Goal: Transaction & Acquisition: Purchase product/service

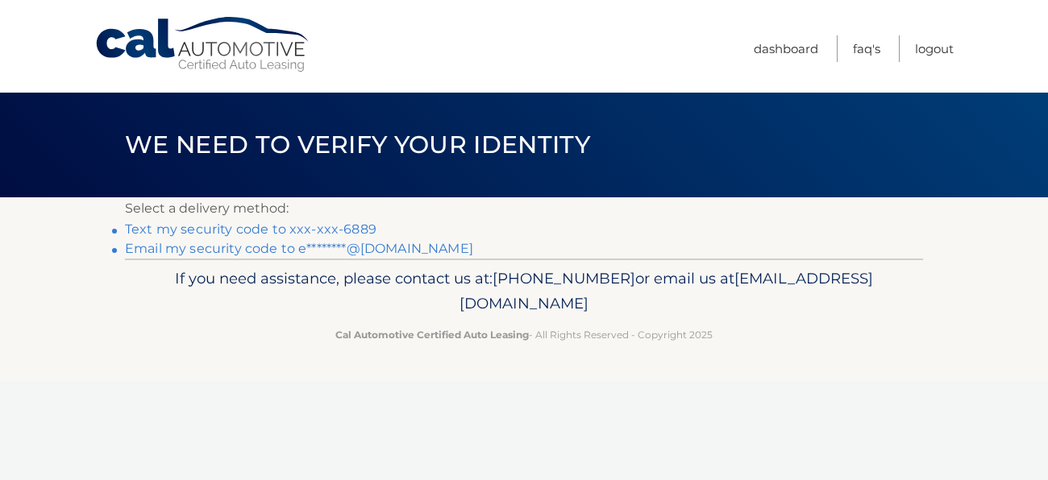
click at [216, 228] on link "Text my security code to xxx-xxx-6889" at bounding box center [250, 229] width 251 height 15
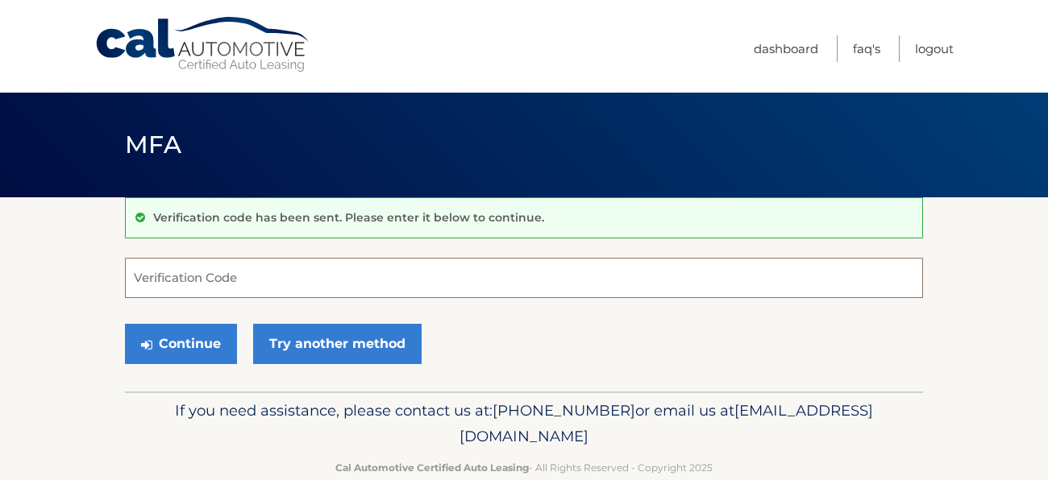
click at [194, 269] on input "Verification Code" at bounding box center [524, 278] width 798 height 40
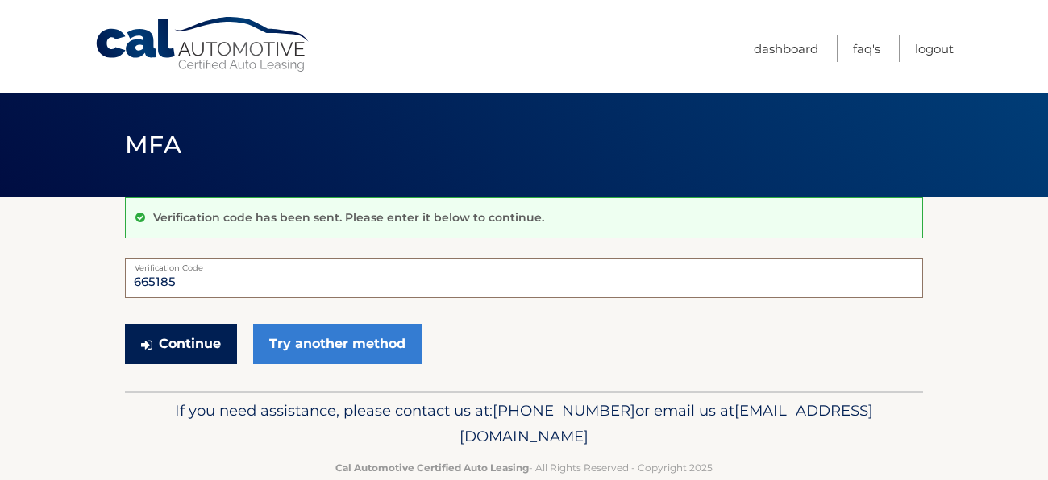
type input "665185"
click at [180, 346] on button "Continue" at bounding box center [181, 344] width 112 height 40
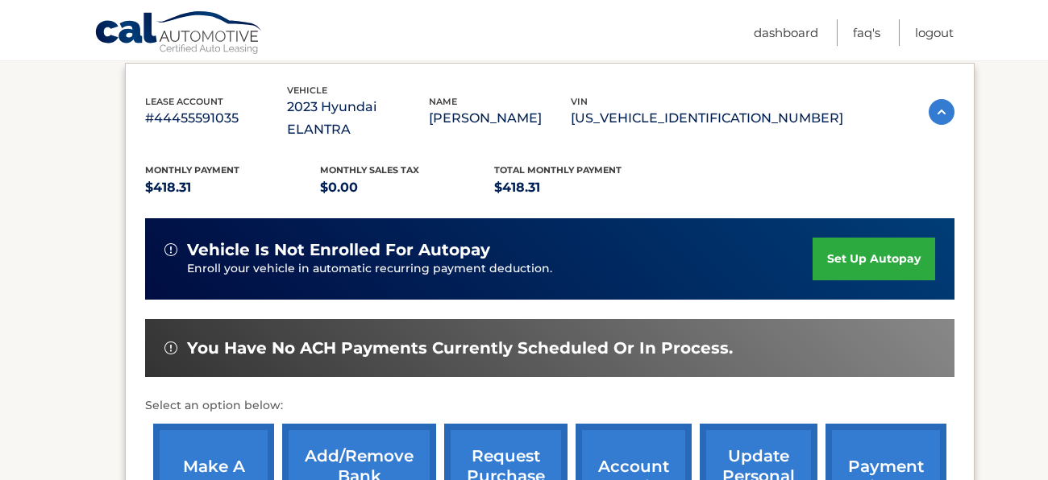
scroll to position [272, 0]
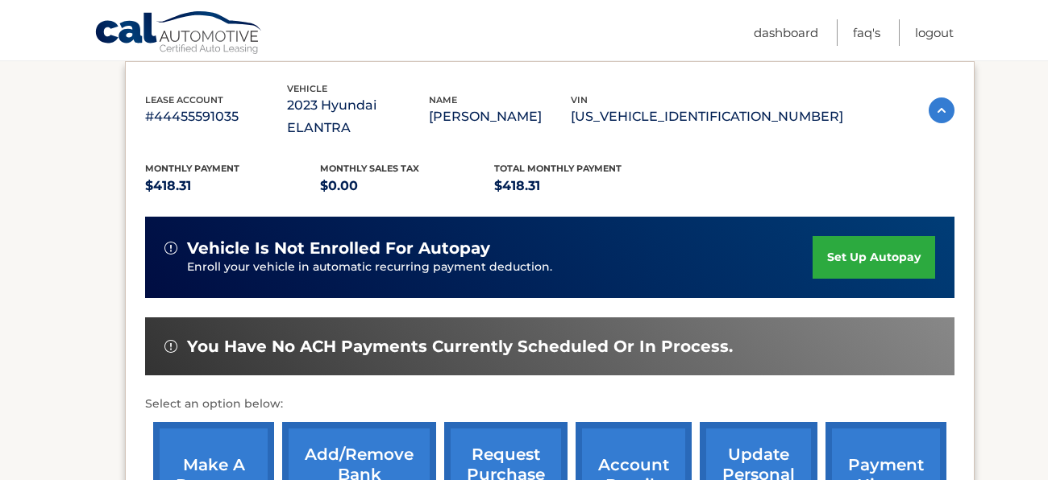
click at [207, 438] on link "make a payment" at bounding box center [213, 475] width 121 height 106
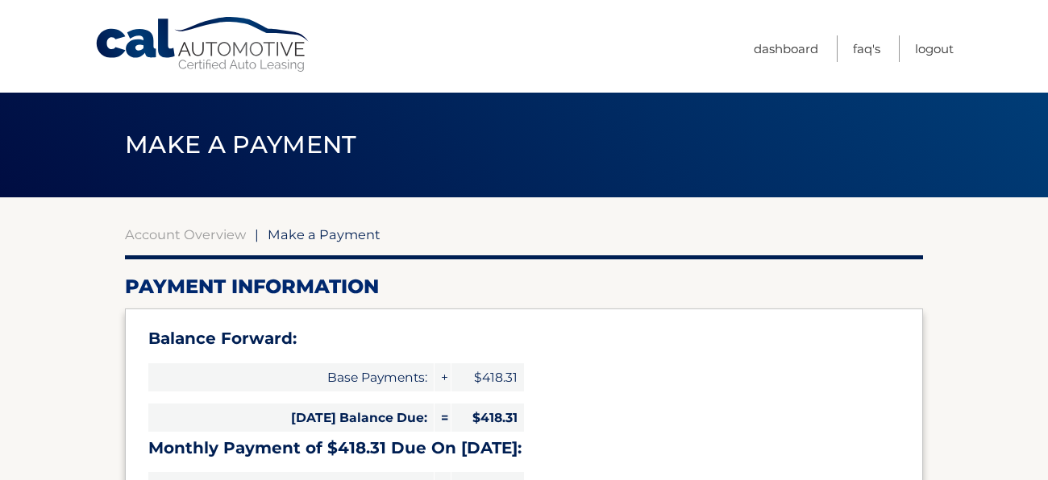
select select "MTliNmUyZjQtZGFkMy00MzkzLThhNDktM2QyMGY4MjU1MWU5"
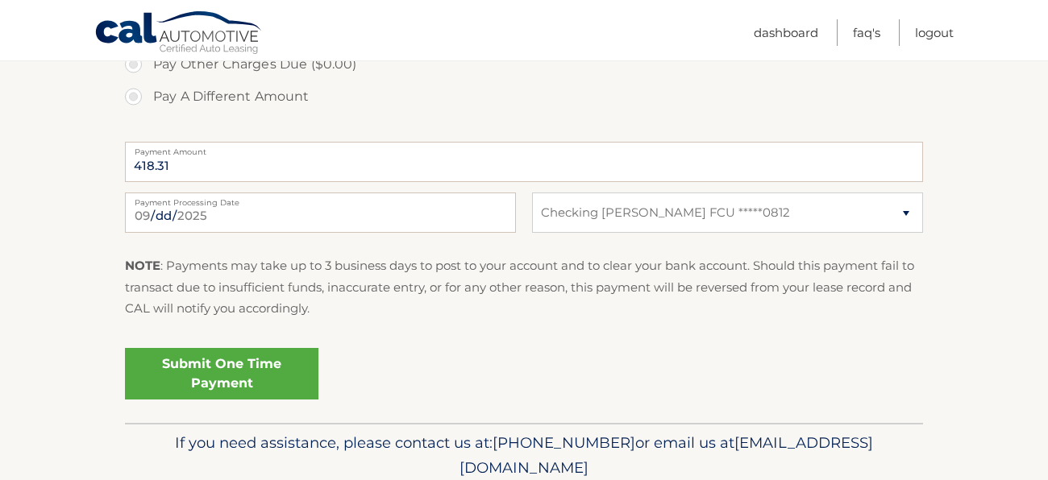
scroll to position [683, 0]
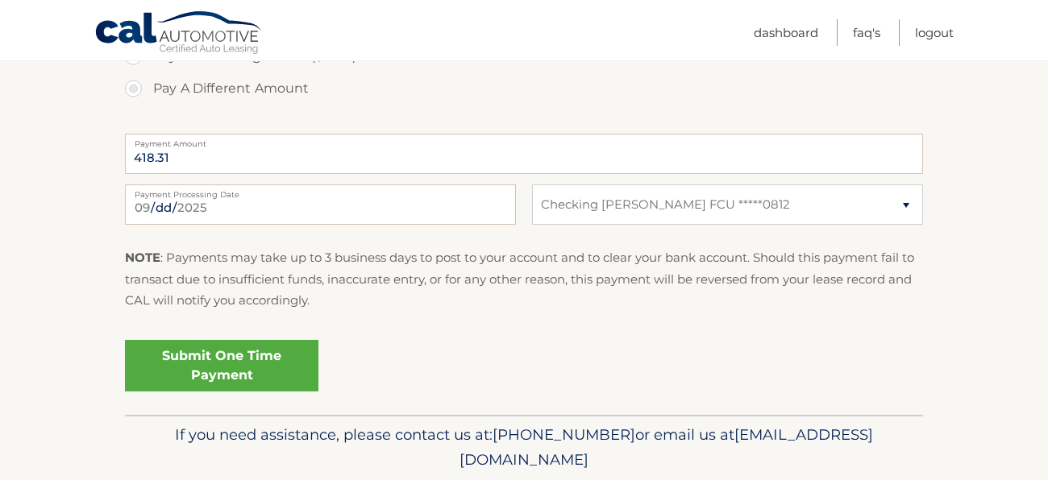
click at [282, 347] on link "Submit One Time Payment" at bounding box center [221, 366] width 193 height 52
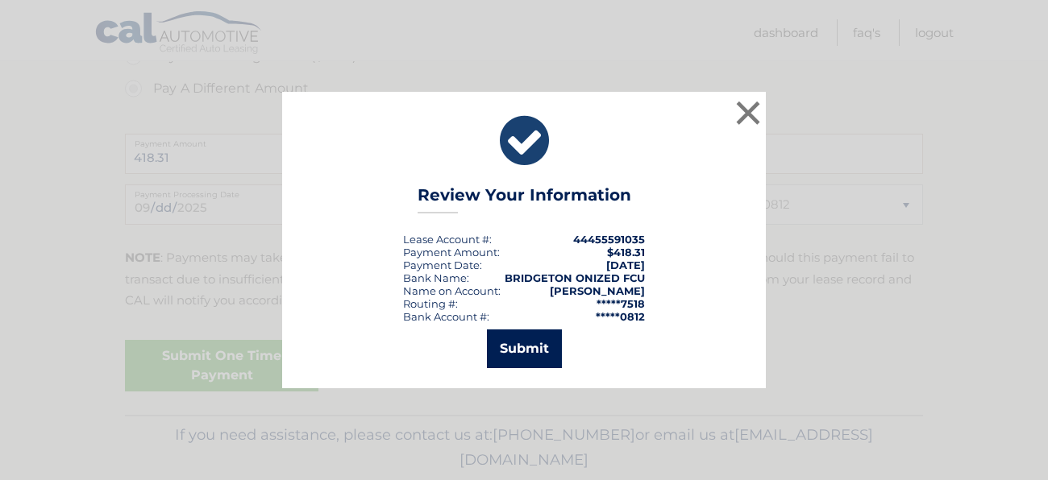
click at [544, 336] on button "Submit" at bounding box center [524, 349] width 75 height 39
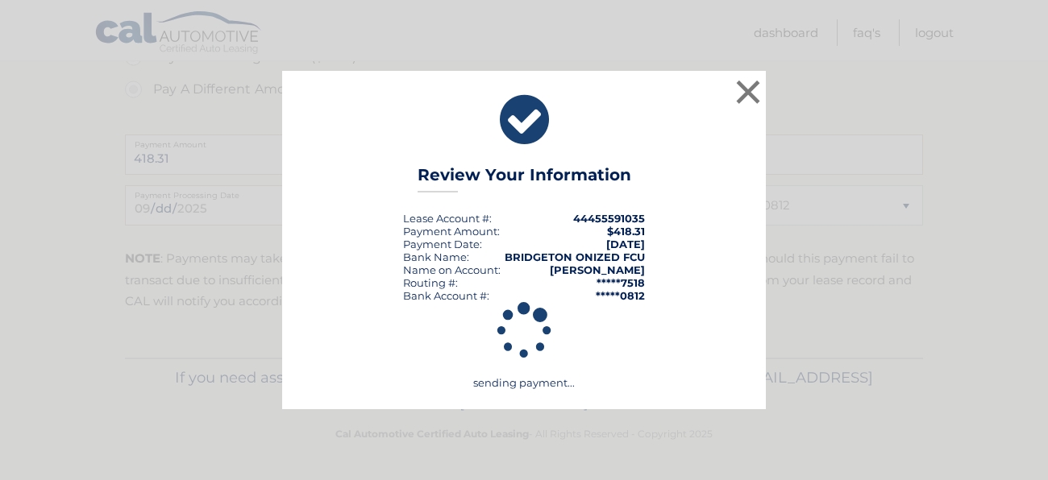
scroll to position [681, 0]
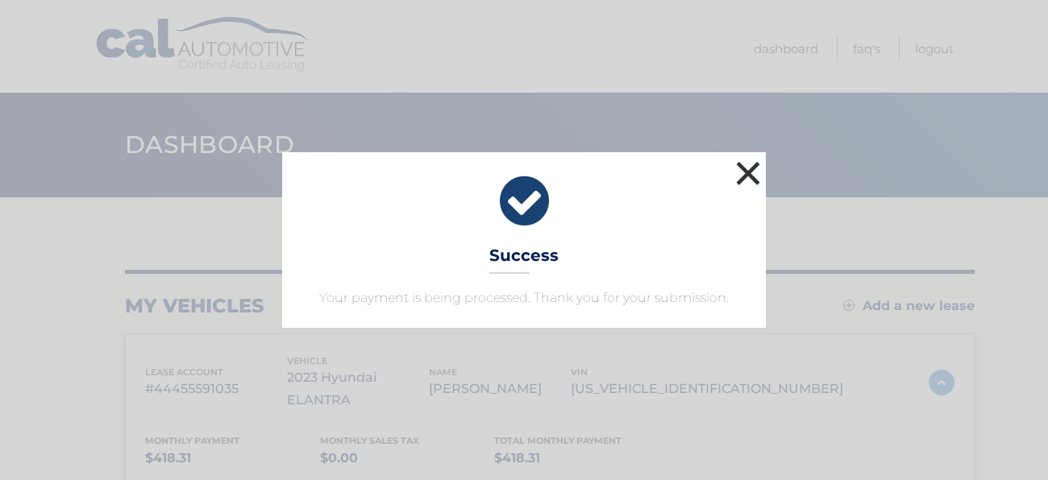
click at [745, 166] on button "×" at bounding box center [748, 173] width 32 height 32
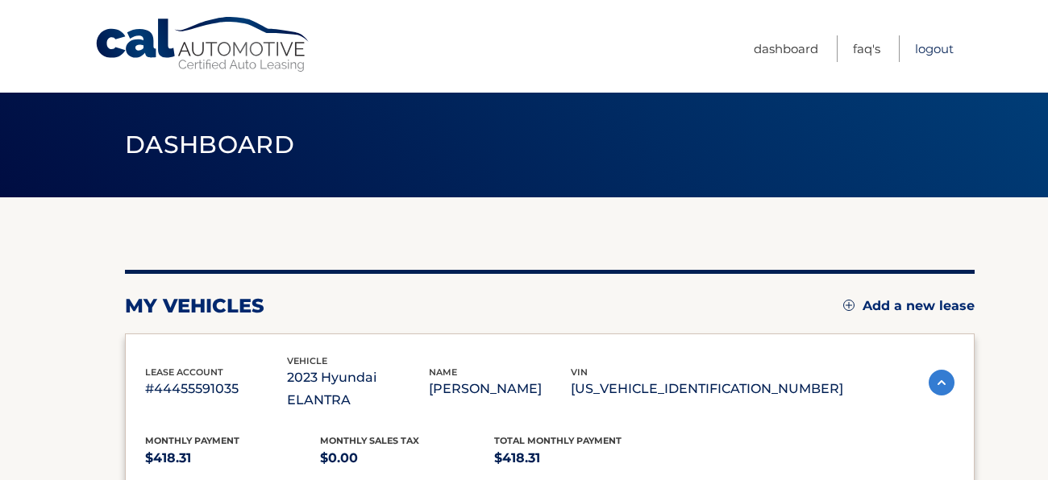
click at [949, 43] on link "Logout" at bounding box center [934, 48] width 39 height 27
